Goal: Communication & Community: Answer question/provide support

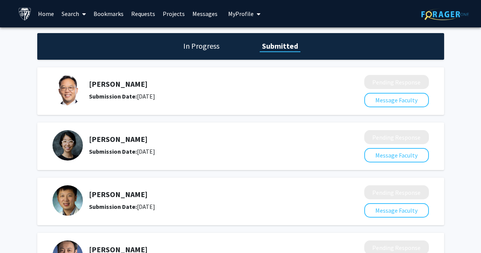
click at [144, 109] on div "[PERSON_NAME] Submission Date: [DATE] Pending Response Message Faculty" at bounding box center [240, 90] width 407 height 47
click at [108, 85] on h5 "[PERSON_NAME]" at bounding box center [206, 83] width 235 height 9
click at [201, 9] on link "Messages" at bounding box center [204, 13] width 33 height 27
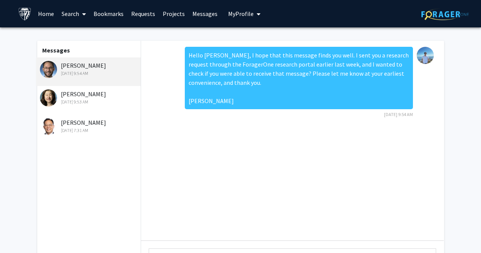
click at [136, 17] on link "Requests" at bounding box center [143, 13] width 32 height 27
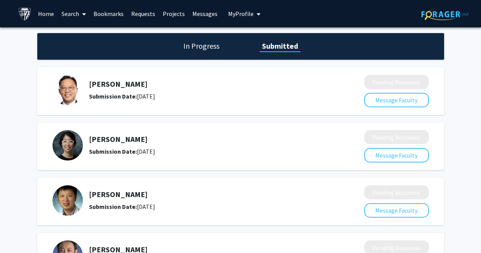
click at [147, 17] on link "Requests" at bounding box center [143, 13] width 32 height 27
click at [203, 51] on h1 "In Progress" at bounding box center [201, 46] width 41 height 11
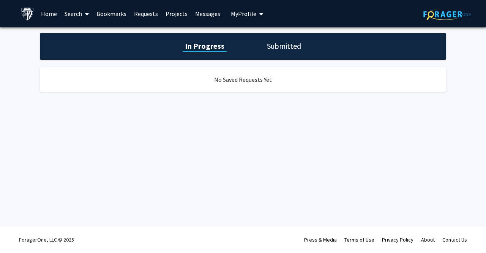
click at [274, 49] on h1 "Submitted" at bounding box center [284, 46] width 39 height 11
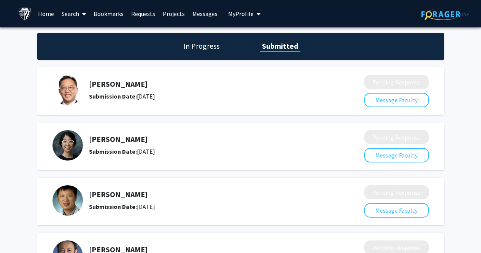
click at [238, 14] on span "My Profile" at bounding box center [240, 14] width 25 height 8
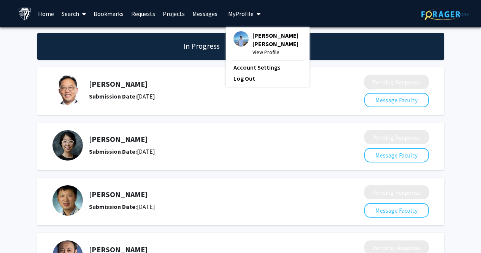
click at [238, 14] on span "My Profile" at bounding box center [240, 14] width 25 height 8
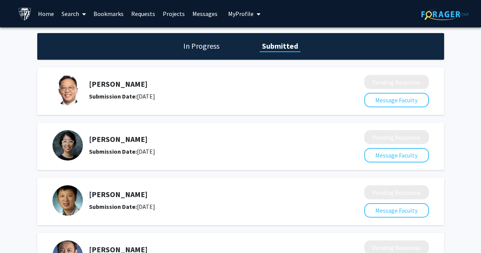
click at [199, 54] on div "In Progress Submitted" at bounding box center [240, 46] width 407 height 27
click at [203, 47] on h1 "In Progress" at bounding box center [201, 46] width 41 height 11
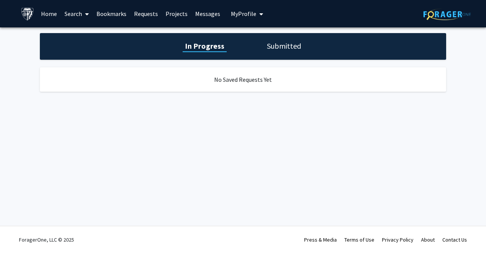
click at [285, 48] on h1 "Submitted" at bounding box center [284, 46] width 39 height 11
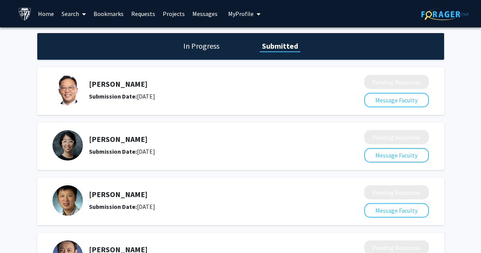
click at [209, 13] on link "Messages" at bounding box center [204, 13] width 33 height 27
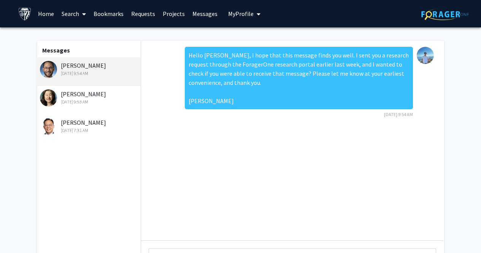
drag, startPoint x: 218, startPoint y: 111, endPoint x: 181, endPoint y: 50, distance: 71.6
click at [181, 50] on div "Hello [PERSON_NAME], I hope that this message finds you well. I sent you a rese…" at bounding box center [292, 85] width 290 height 76
copy div "Hello [PERSON_NAME], I hope that this message finds you well. I sent you a rese…"
click at [143, 13] on link "Requests" at bounding box center [143, 13] width 32 height 27
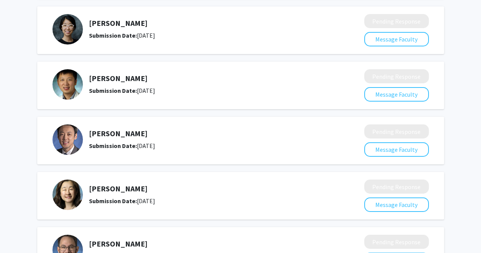
scroll to position [119, 0]
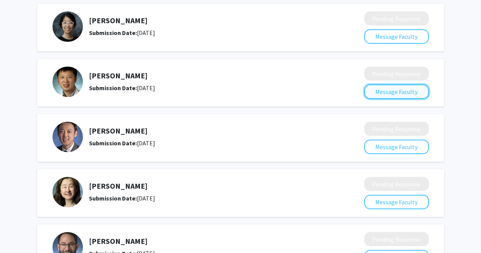
click at [377, 93] on button "Message Faculty" at bounding box center [396, 91] width 65 height 14
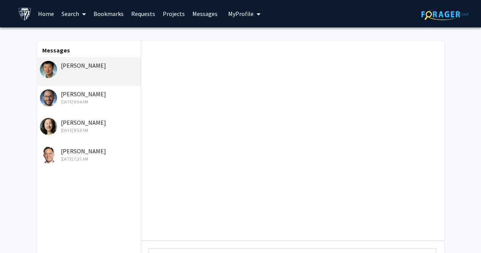
scroll to position [94, 0]
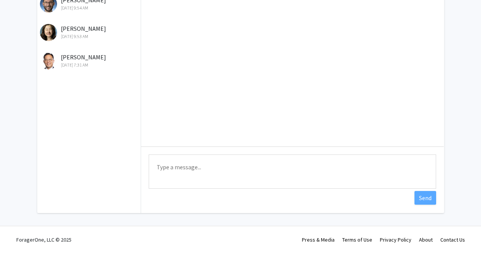
click at [206, 176] on textarea "Type a message" at bounding box center [292, 171] width 287 height 34
paste textarea "Hello [PERSON_NAME], I hope that this message finds you well. I sent you a rese…"
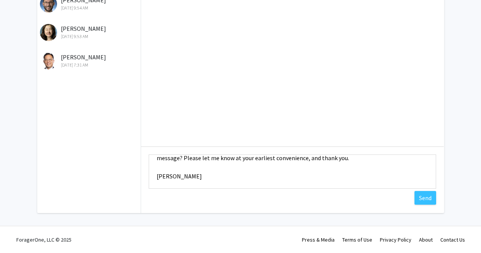
scroll to position [0, 0]
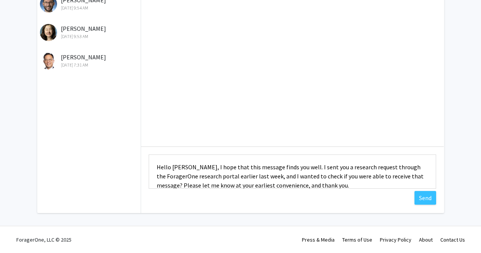
click at [204, 169] on textarea "Hello [PERSON_NAME], I hope that this message finds you well. I sent you a rese…" at bounding box center [292, 171] width 287 height 34
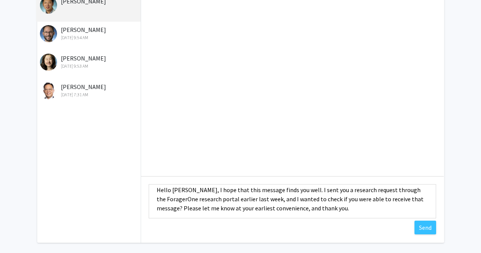
scroll to position [7, 0]
click at [293, 191] on textarea "Hello [PERSON_NAME], I hope that this message finds you well. I sent you a rese…" at bounding box center [292, 201] width 287 height 34
drag, startPoint x: 268, startPoint y: 199, endPoint x: 227, endPoint y: 199, distance: 41.0
click at [227, 199] on textarea "Hello [PERSON_NAME], I hope that this message finds you well. I have sent you a…" at bounding box center [292, 201] width 287 height 34
drag, startPoint x: 420, startPoint y: 200, endPoint x: 273, endPoint y: 201, distance: 146.7
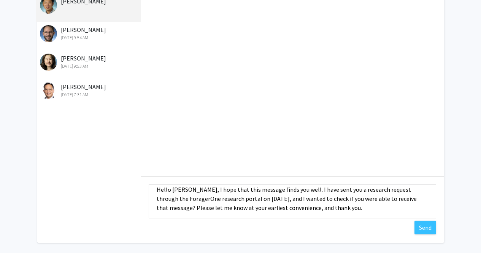
click at [273, 201] on textarea "Hello [PERSON_NAME], I hope that this message finds you well. I have sent you a…" at bounding box center [292, 201] width 287 height 34
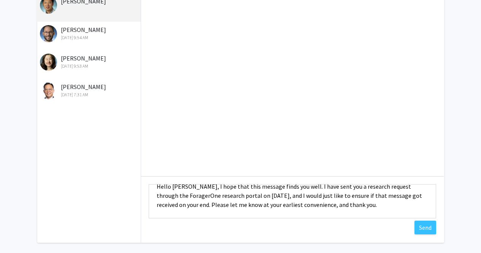
scroll to position [9, 0]
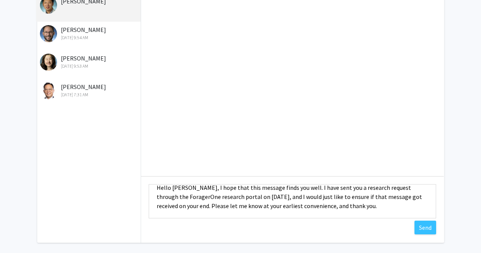
click at [351, 203] on textarea "Hello [PERSON_NAME], I hope that this message finds you well. I have sent you a…" at bounding box center [292, 201] width 287 height 34
click at [355, 190] on textarea "Hello [PERSON_NAME], I hope that this message finds you well. I have sent you a…" at bounding box center [292, 201] width 287 height 34
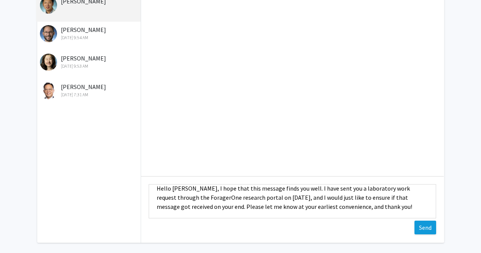
type textarea "Hello [PERSON_NAME], I hope that this message finds you well. I have sent you a…"
click at [427, 224] on button "Send" at bounding box center [425, 227] width 22 height 14
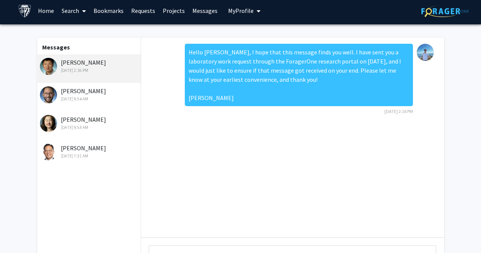
scroll to position [2, 0]
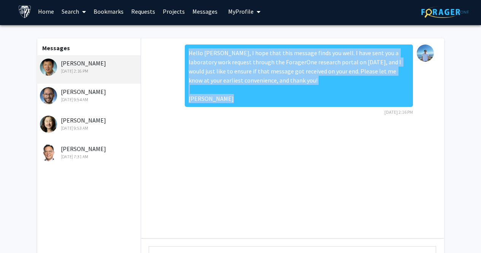
drag, startPoint x: 212, startPoint y: 105, endPoint x: 183, endPoint y: 46, distance: 65.9
click at [183, 46] on div "Hello [PERSON_NAME], I hope that this message finds you well. I have sent you a…" at bounding box center [292, 82] width 290 height 76
copy div "Hello [PERSON_NAME], I hope that this message finds you well. I have sent you a…"
click at [135, 14] on link "Requests" at bounding box center [143, 11] width 32 height 27
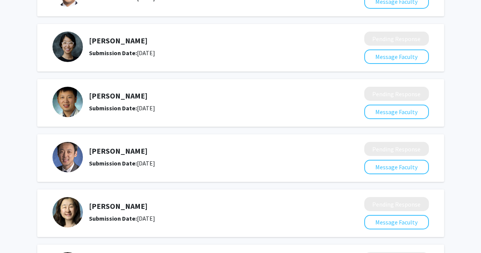
scroll to position [99, 0]
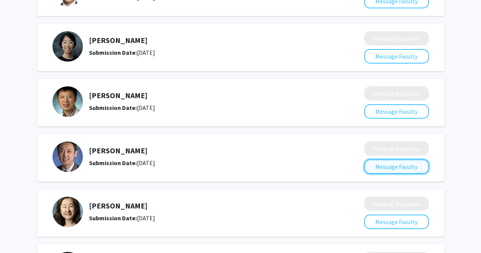
click at [373, 167] on button "Message Faculty" at bounding box center [396, 166] width 65 height 14
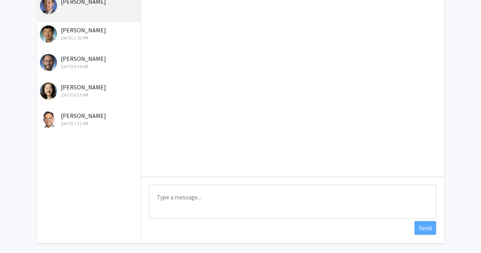
scroll to position [64, 0]
click at [222, 199] on textarea "Type a message" at bounding box center [292, 201] width 287 height 34
paste textarea "Hello [PERSON_NAME], I hope that this message finds you well. I have sent you a…"
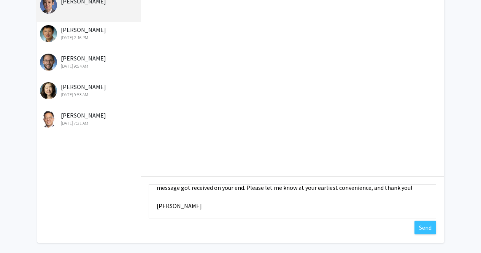
scroll to position [0, 0]
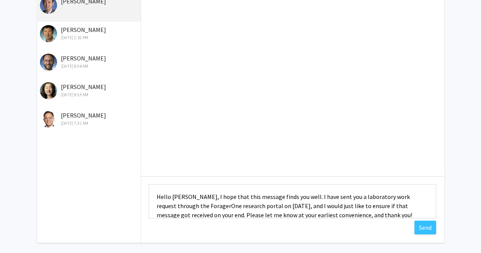
click at [155, 196] on textarea "Hello [PERSON_NAME], I hope that this message finds you well. I have sent you a…" at bounding box center [292, 201] width 287 height 34
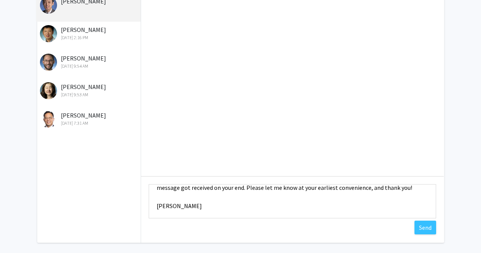
scroll to position [36, 0]
type textarea "Hello [PERSON_NAME], I hope that this message finds you well. I have sent you a…"
click at [430, 226] on button "Send" at bounding box center [425, 227] width 22 height 14
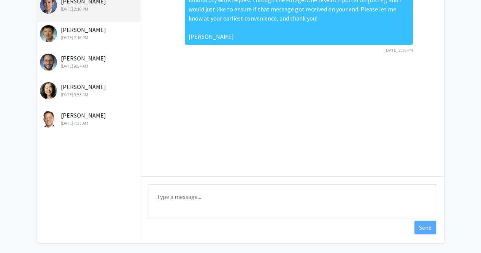
scroll to position [0, 0]
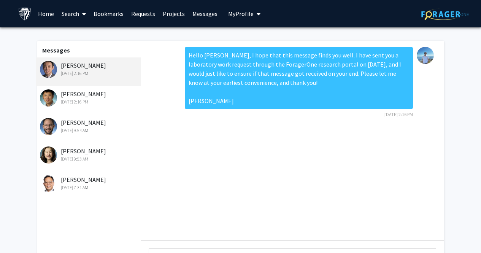
click at [139, 16] on link "Requests" at bounding box center [143, 13] width 32 height 27
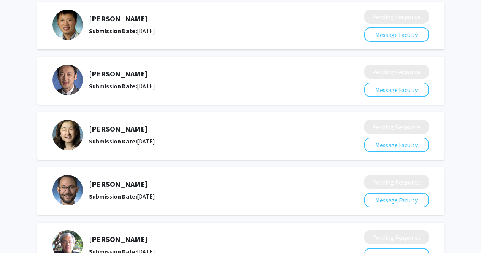
scroll to position [236, 0]
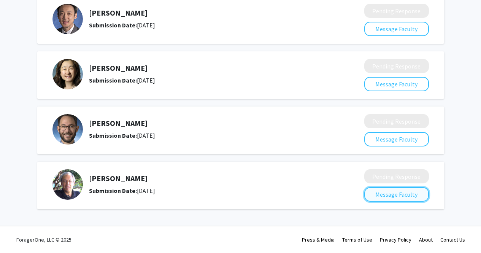
click at [378, 193] on button "Message Faculty" at bounding box center [396, 194] width 65 height 14
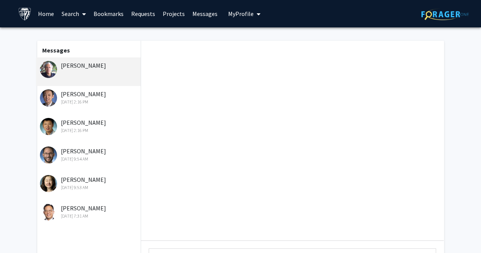
scroll to position [94, 0]
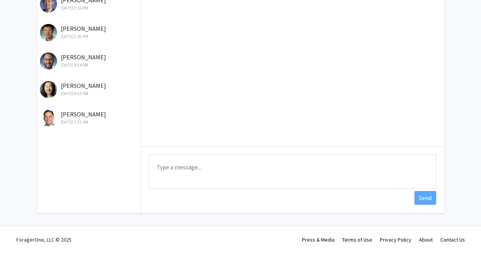
click at [204, 163] on textarea "Type a message" at bounding box center [292, 171] width 287 height 34
paste textarea "Hello [PERSON_NAME], I hope that this message finds you well. I have sent you a…"
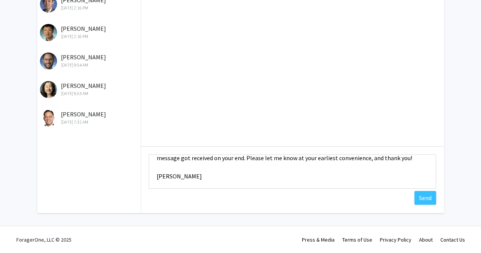
scroll to position [0, 0]
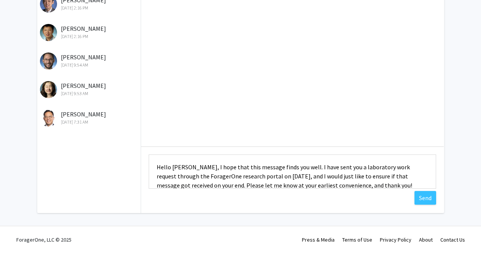
click at [157, 164] on textarea "Hello [PERSON_NAME], I hope that this message finds you well. I have sent you a…" at bounding box center [292, 171] width 287 height 34
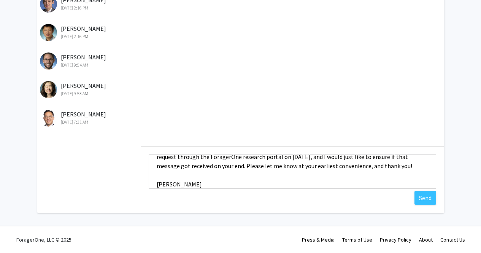
scroll to position [36, 0]
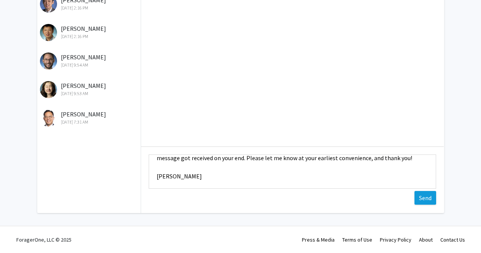
type textarea "Hello [PERSON_NAME], I hope that this message finds you well. I have sent you a…"
click at [427, 197] on button "Send" at bounding box center [425, 198] width 22 height 14
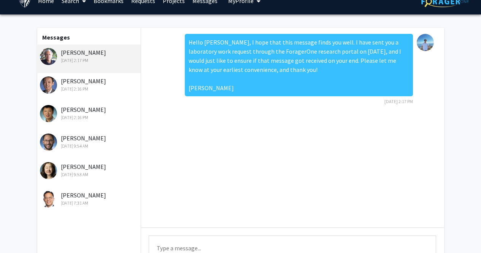
scroll to position [0, 0]
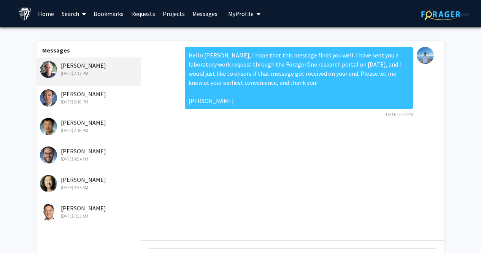
drag, startPoint x: 211, startPoint y: 109, endPoint x: 178, endPoint y: 42, distance: 74.4
click at [178, 42] on div "Hello [PERSON_NAME], I hope that this message finds you well. I have sent you a…" at bounding box center [292, 140] width 302 height 199
copy div "Hello [PERSON_NAME], I hope that this message finds you well. I have sent you a…"
